Goal: Register for event/course

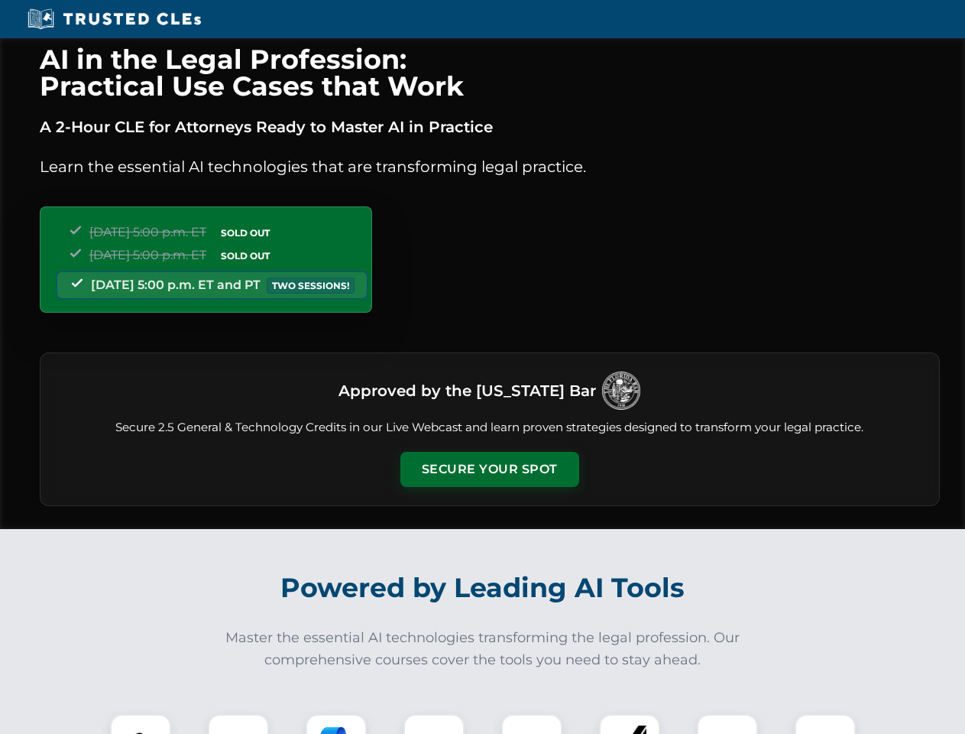
click at [489, 469] on button "Secure Your Spot" at bounding box center [489, 469] width 179 height 35
click at [141, 724] on img at bounding box center [140, 744] width 44 height 44
